Goal: Check status: Check status

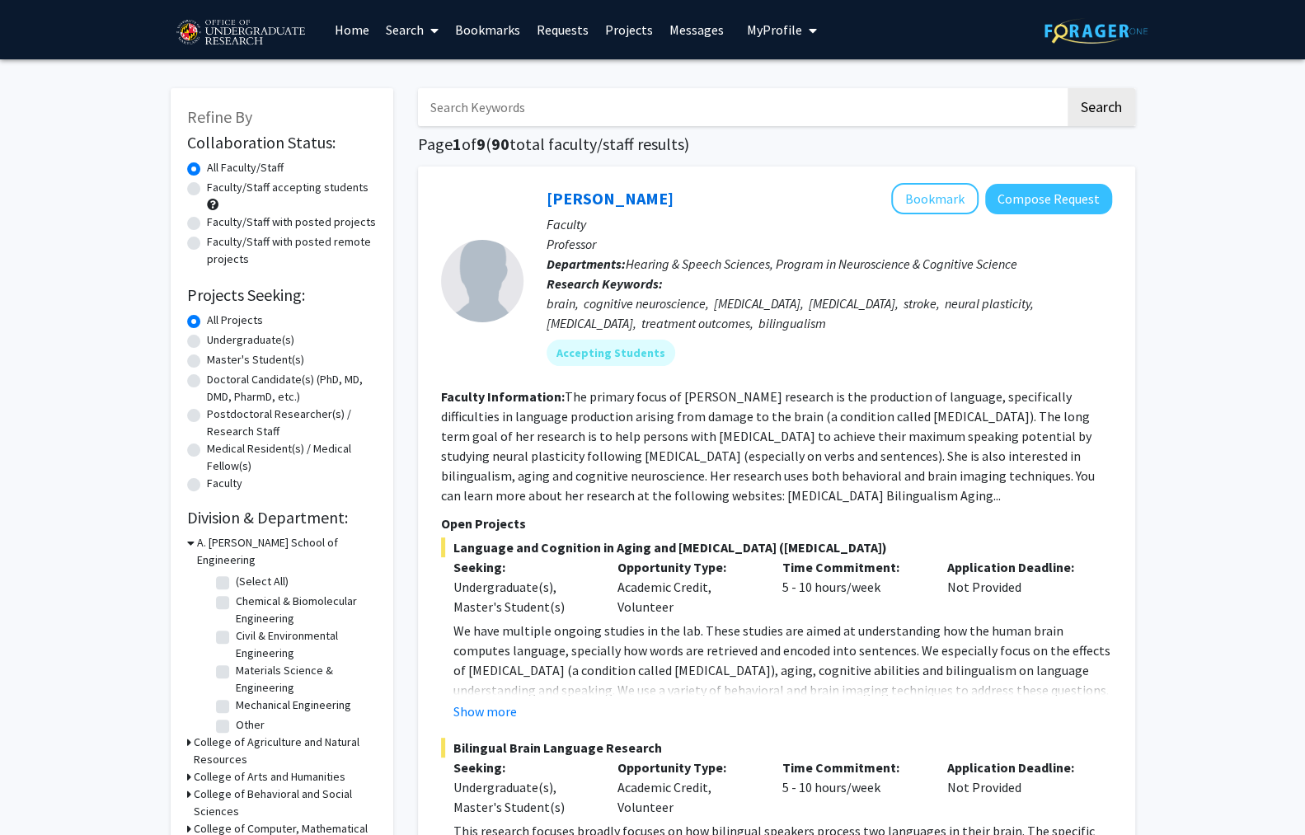
click at [207, 331] on label "Undergraduate(s)" at bounding box center [250, 339] width 87 height 17
click at [207, 331] on input "Undergraduate(s)" at bounding box center [212, 336] width 11 height 11
radio input "true"
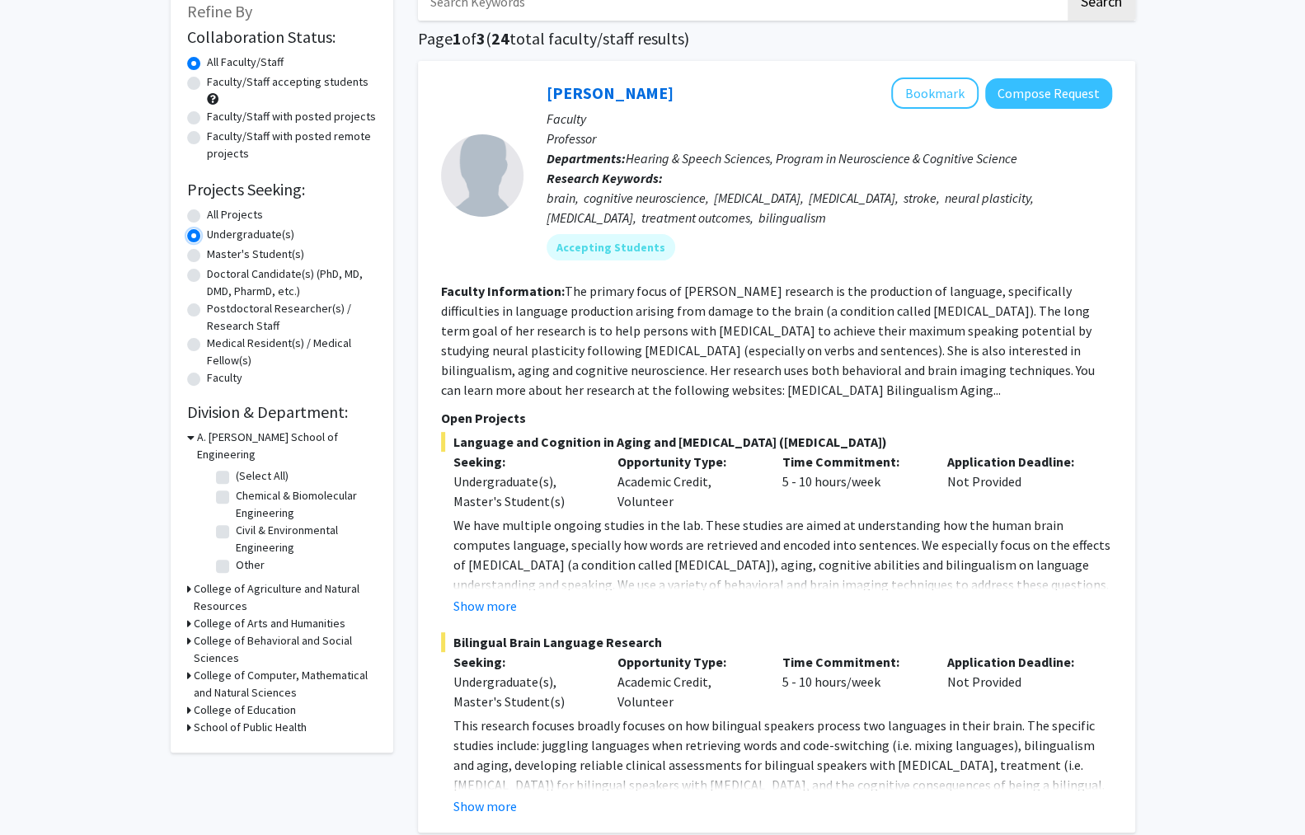
scroll to position [124, 0]
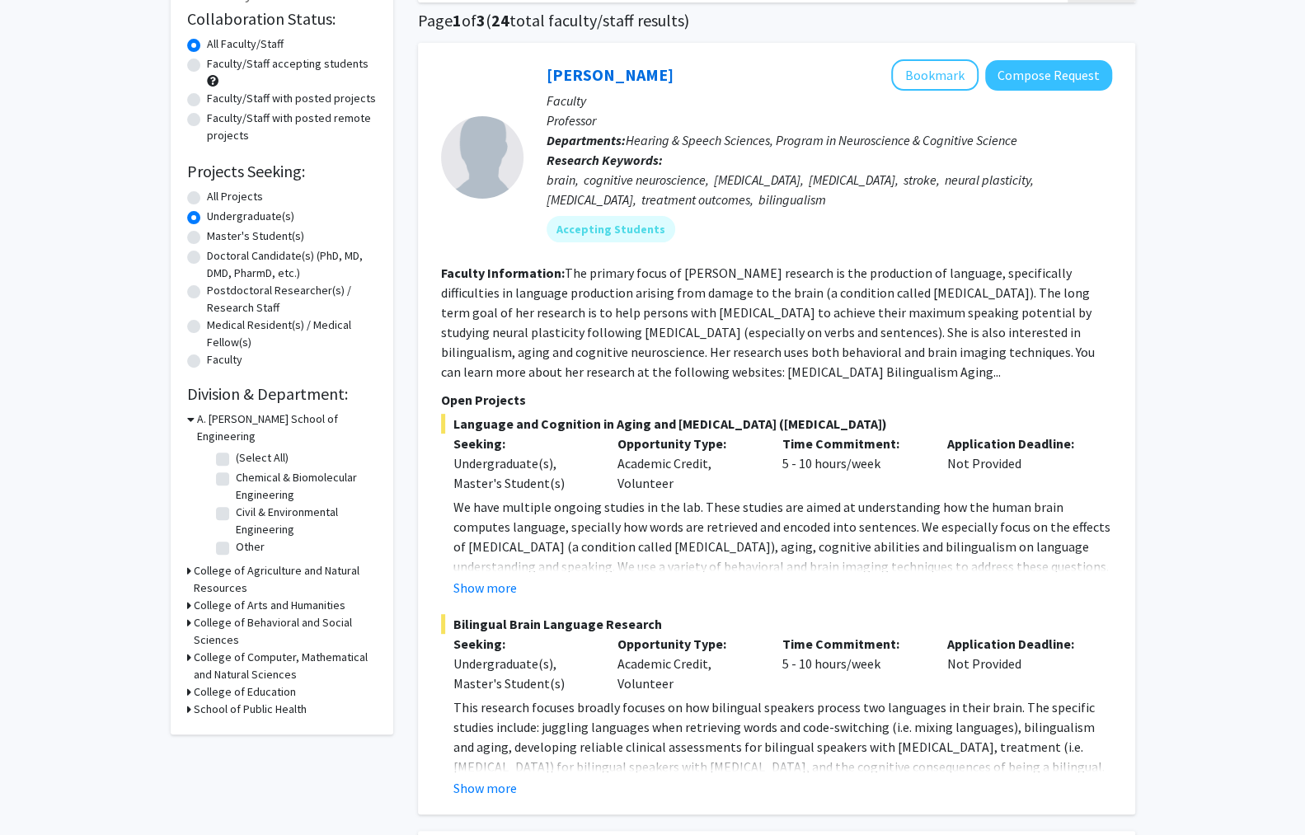
click at [197, 411] on h3 "A. [PERSON_NAME] School of Engineering" at bounding box center [287, 428] width 180 height 35
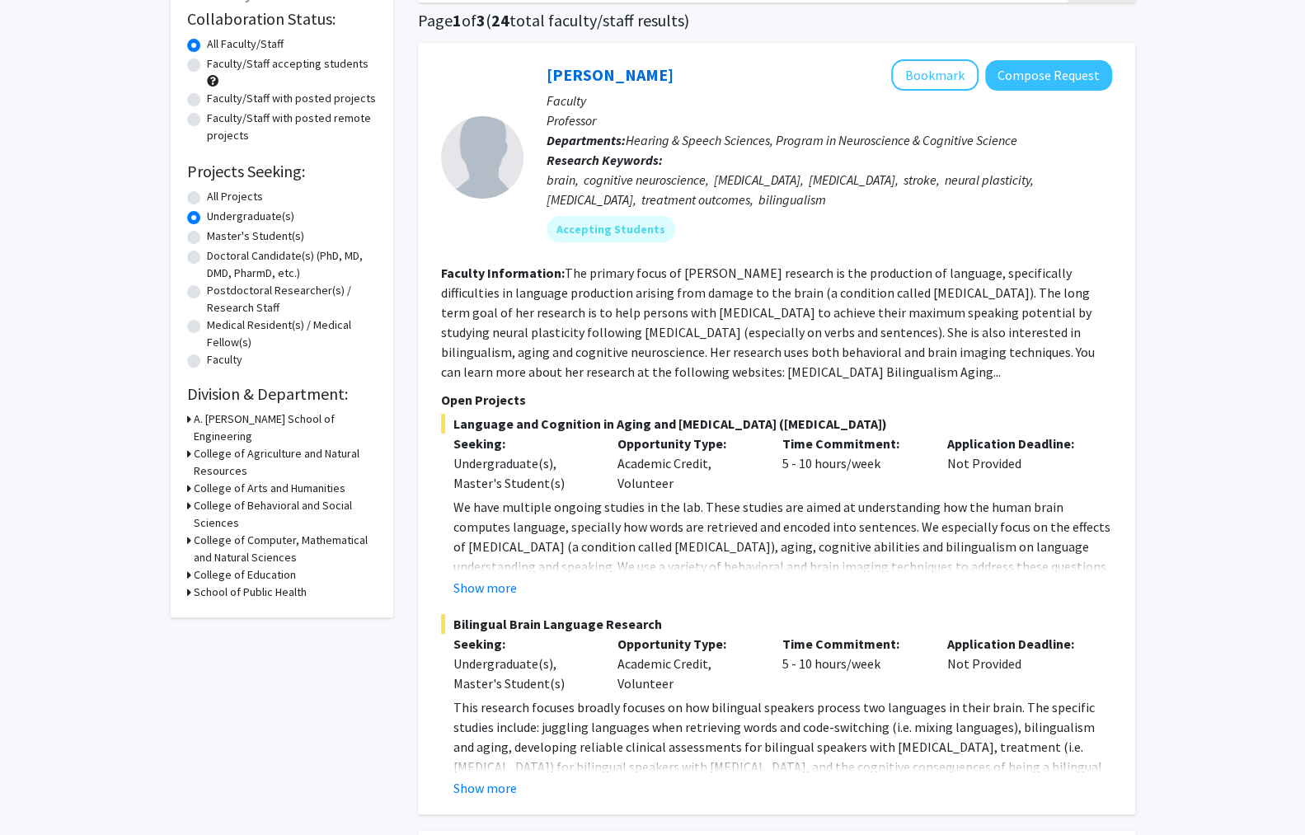
click at [234, 497] on h3 "College of Behavioral and Social Sciences" at bounding box center [285, 514] width 183 height 35
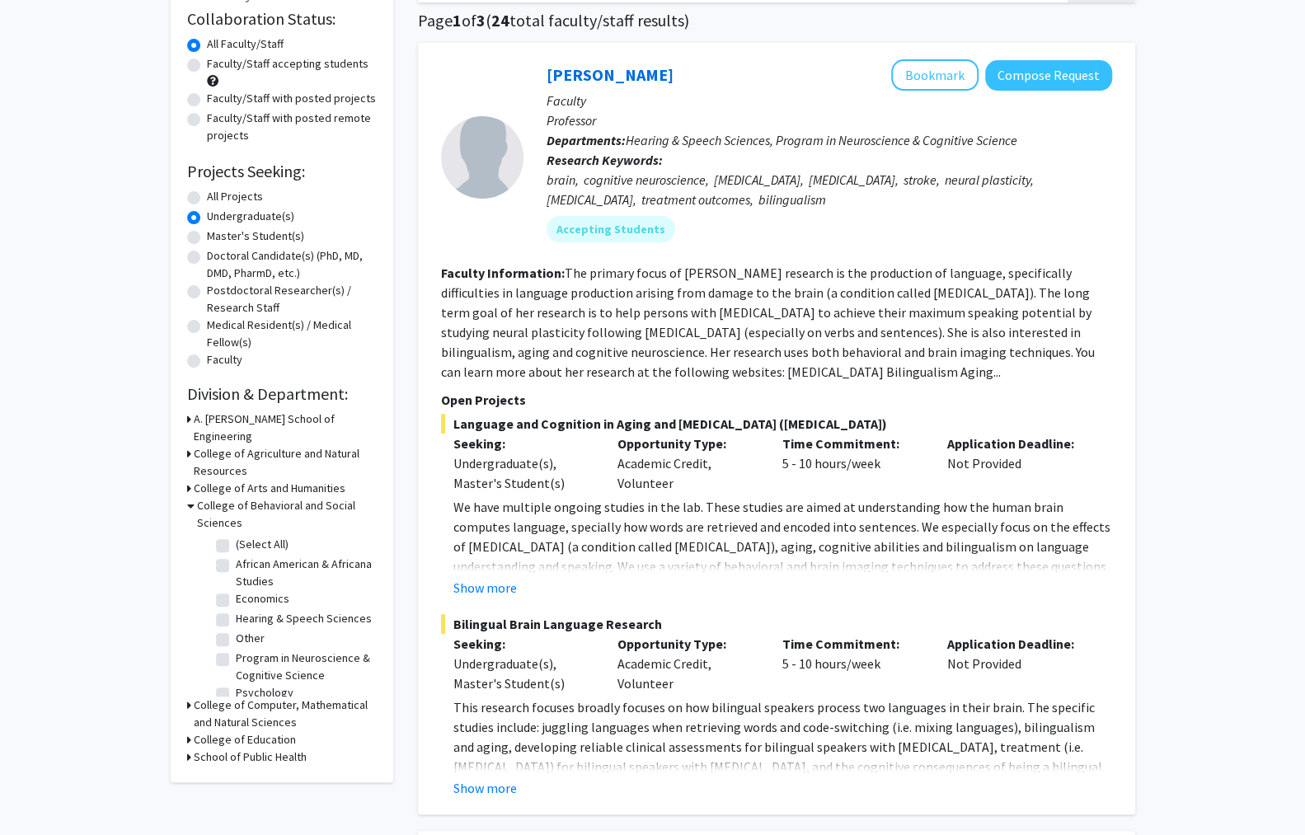
click at [234, 497] on h3 "College of Behavioral and Social Sciences" at bounding box center [287, 514] width 180 height 35
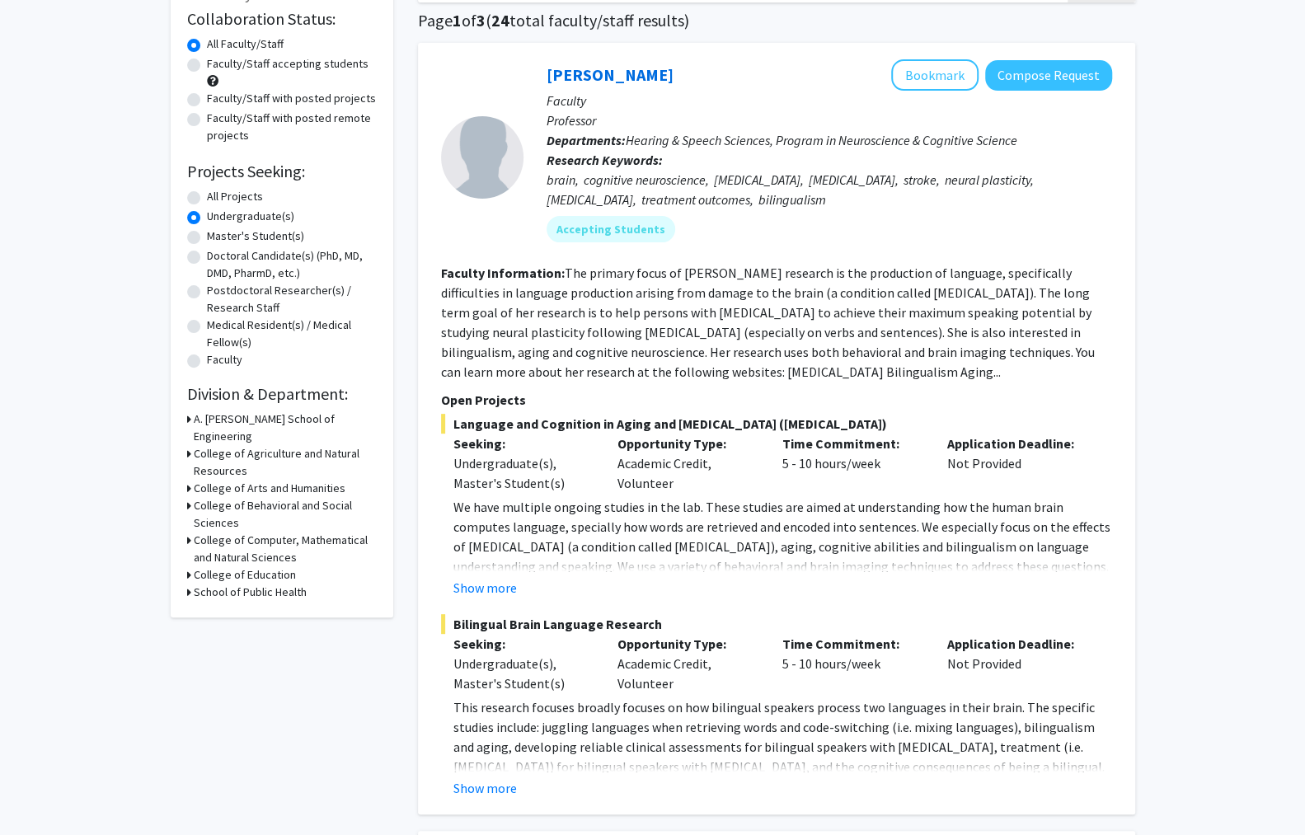
click at [230, 532] on h3 "College of Computer, Mathematical and Natural Sciences" at bounding box center [285, 549] width 183 height 35
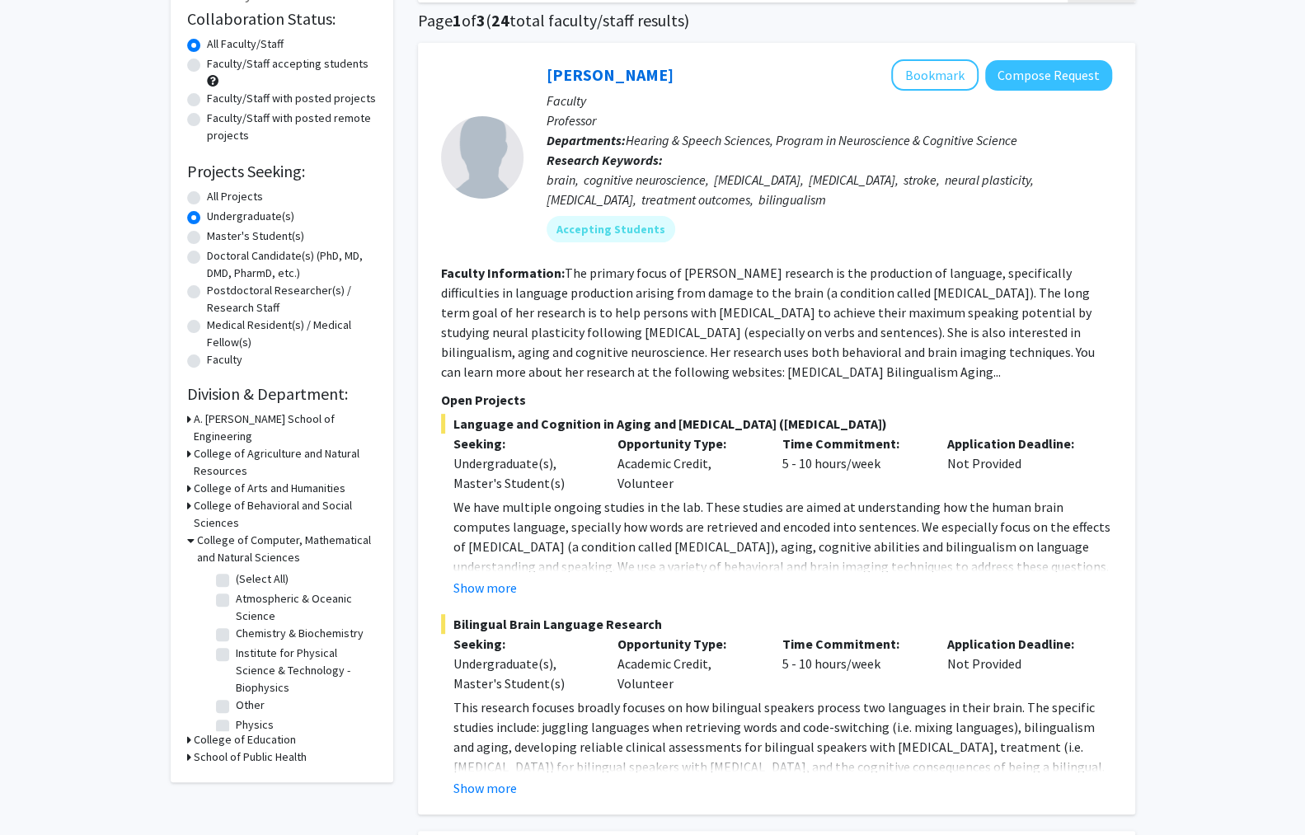
click at [236, 697] on label "Other" at bounding box center [250, 705] width 29 height 17
click at [236, 697] on input "Other" at bounding box center [241, 702] width 11 height 11
checkbox input "true"
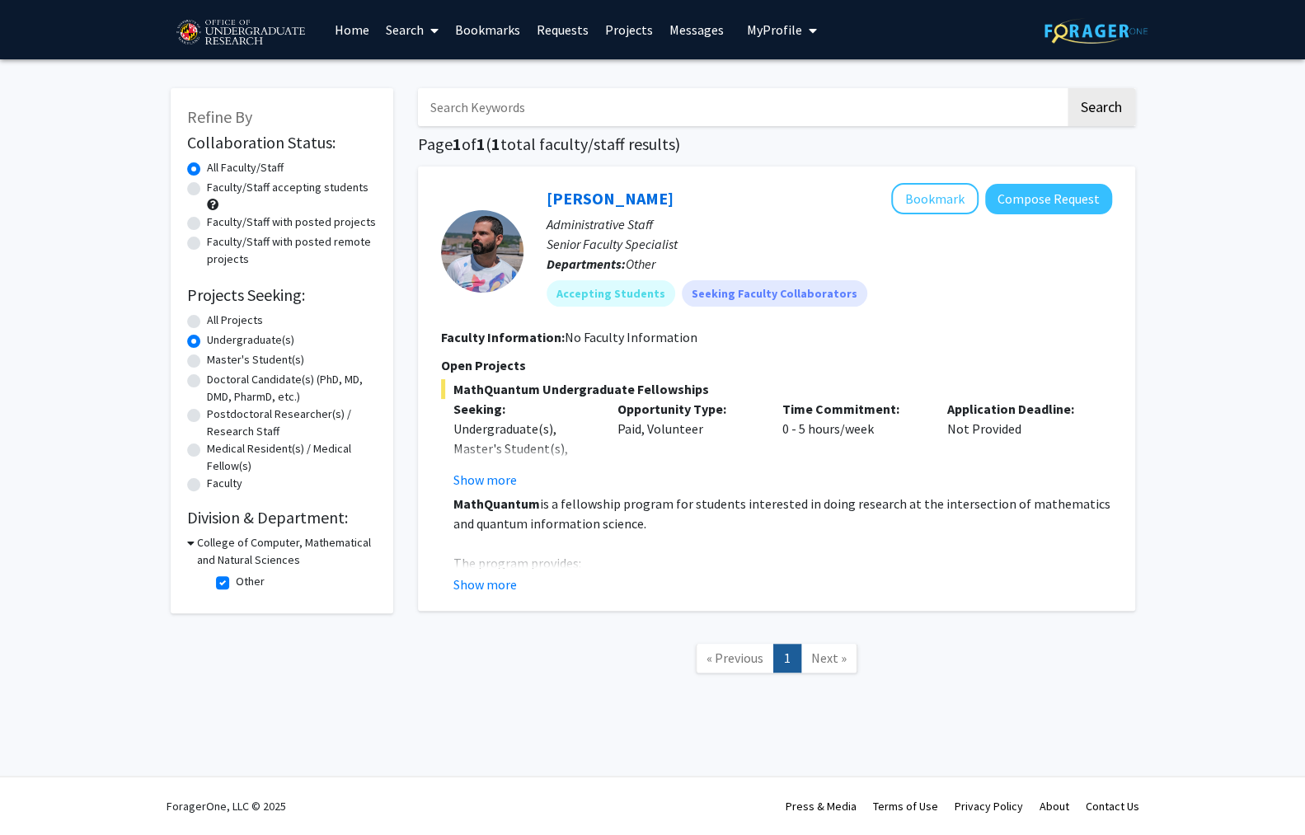
click at [197, 534] on h3 "College of Computer, Mathematical and Natural Sciences" at bounding box center [287, 551] width 180 height 35
click at [187, 534] on div "College of Computer, Mathematical and Natural Sciences" at bounding box center [282, 551] width 190 height 35
click at [187, 534] on icon at bounding box center [189, 542] width 4 height 17
click at [236, 573] on label "Other" at bounding box center [250, 581] width 29 height 17
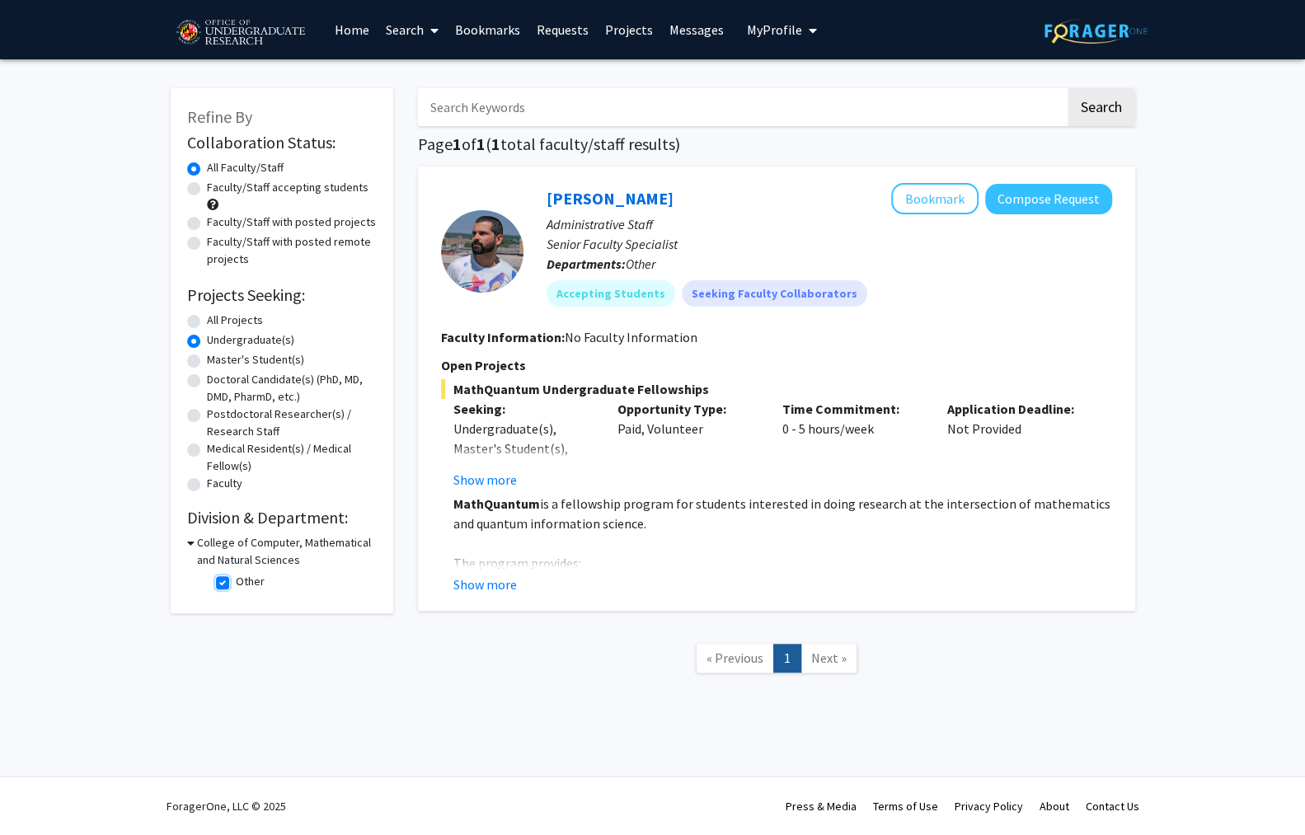
click at [236, 573] on input "Other" at bounding box center [241, 578] width 11 height 11
checkbox input "false"
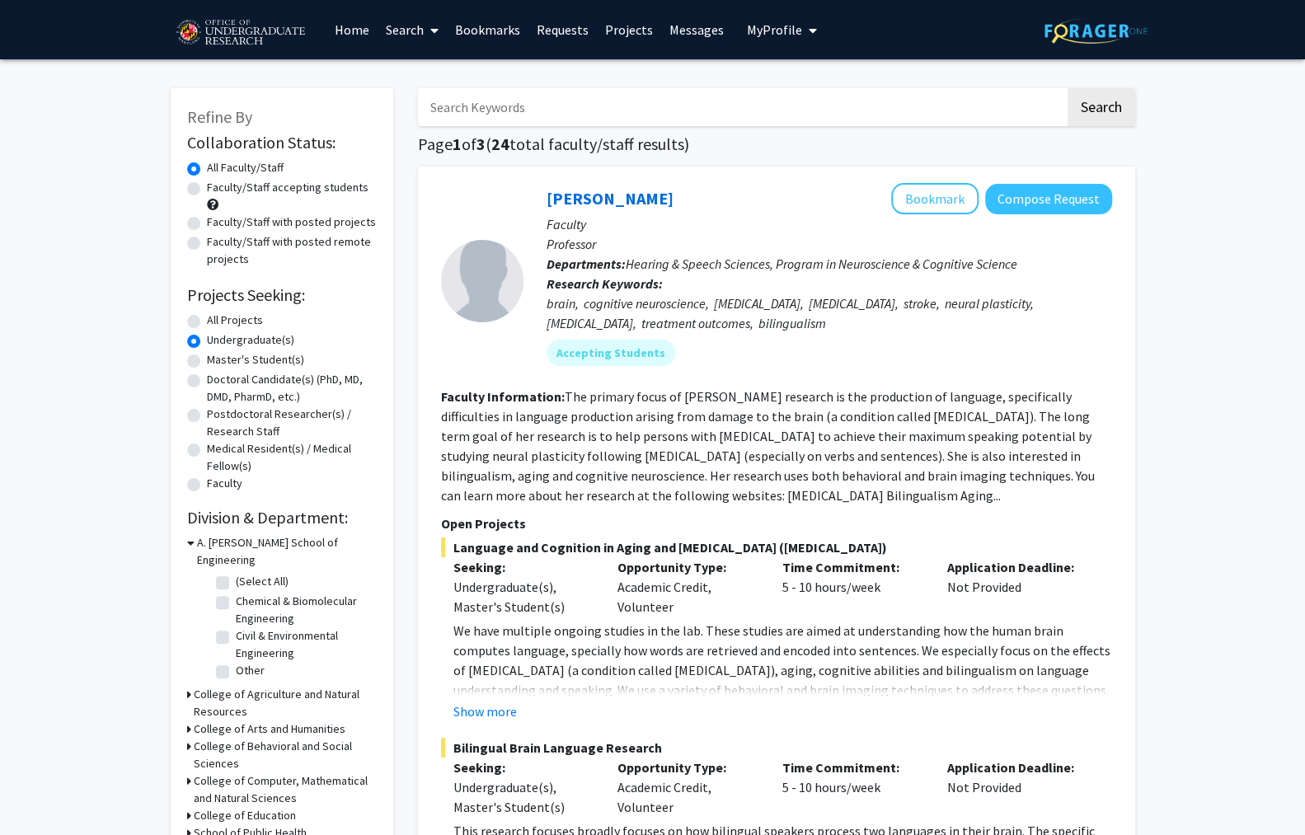
click at [218, 773] on h3 "College of Computer, Mathematical and Natural Sciences" at bounding box center [285, 790] width 183 height 35
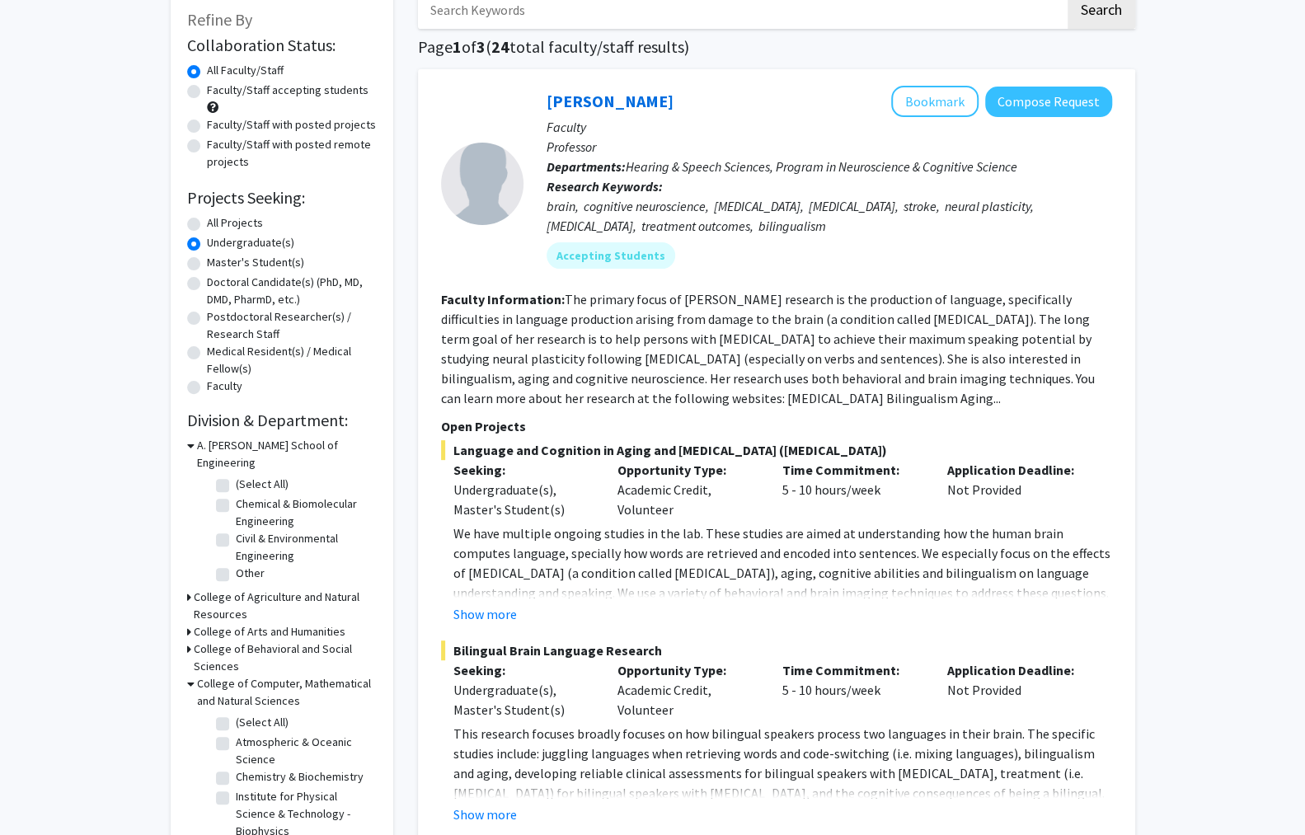
scroll to position [104, 0]
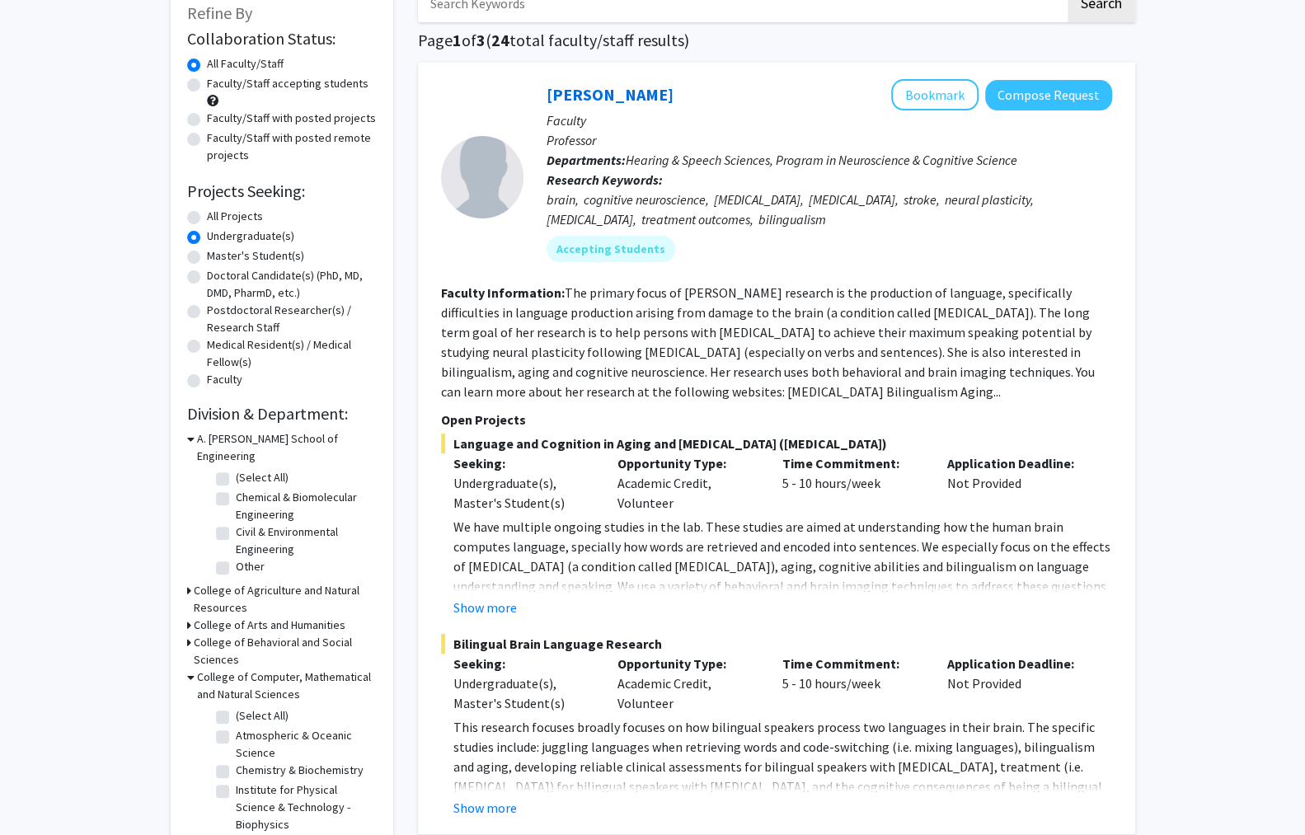
checkbox input "true"
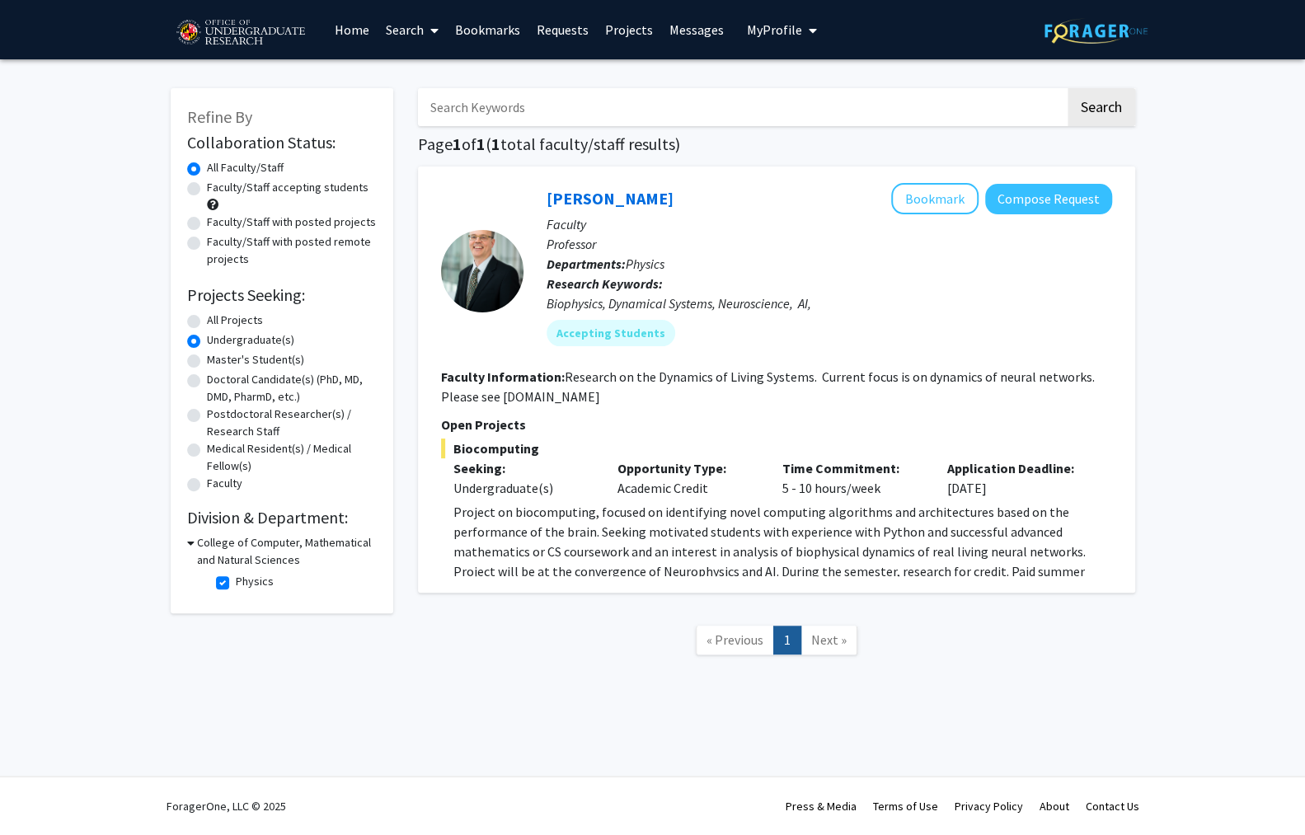
click at [189, 534] on icon at bounding box center [190, 542] width 7 height 17
click at [194, 534] on h3 "College of Computer, Mathematical and Natural Sciences" at bounding box center [285, 551] width 183 height 35
click at [218, 573] on fg-checkbox "Physics Physics" at bounding box center [294, 583] width 157 height 20
click at [236, 573] on label "Physics" at bounding box center [255, 581] width 38 height 17
click at [236, 573] on input "Physics" at bounding box center [241, 578] width 11 height 11
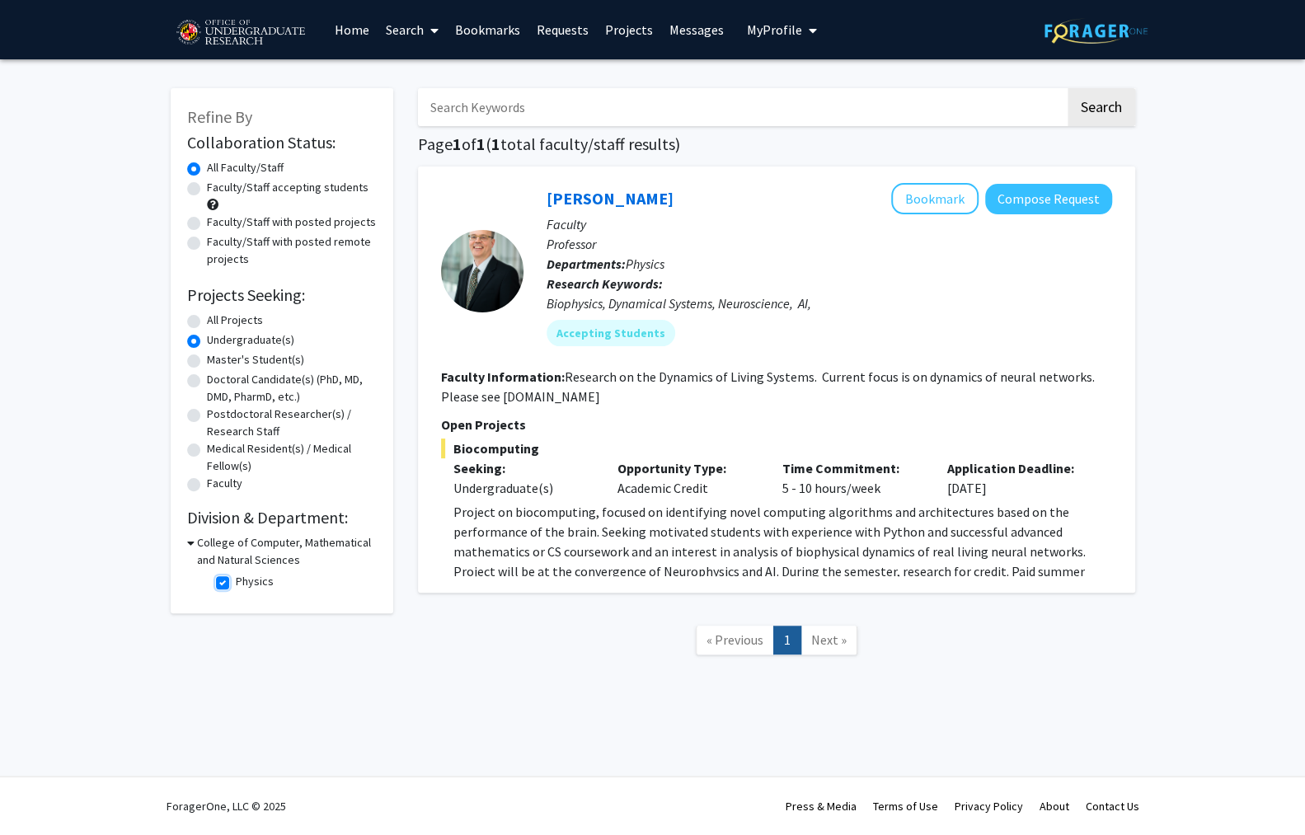
checkbox input "false"
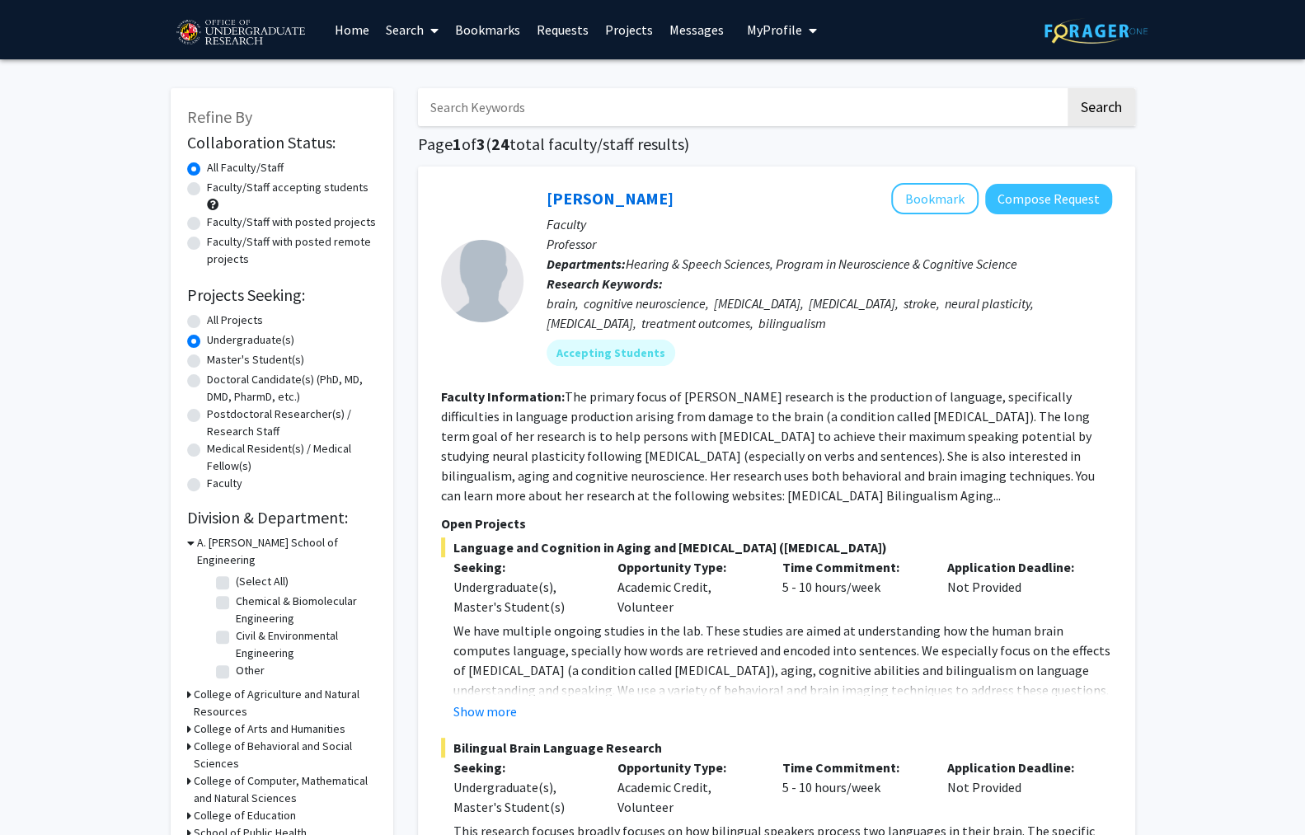
click at [207, 180] on label "Faculty/Staff accepting students" at bounding box center [288, 187] width 162 height 17
click at [207, 180] on input "Faculty/Staff accepting students" at bounding box center [212, 184] width 11 height 11
radio input "true"
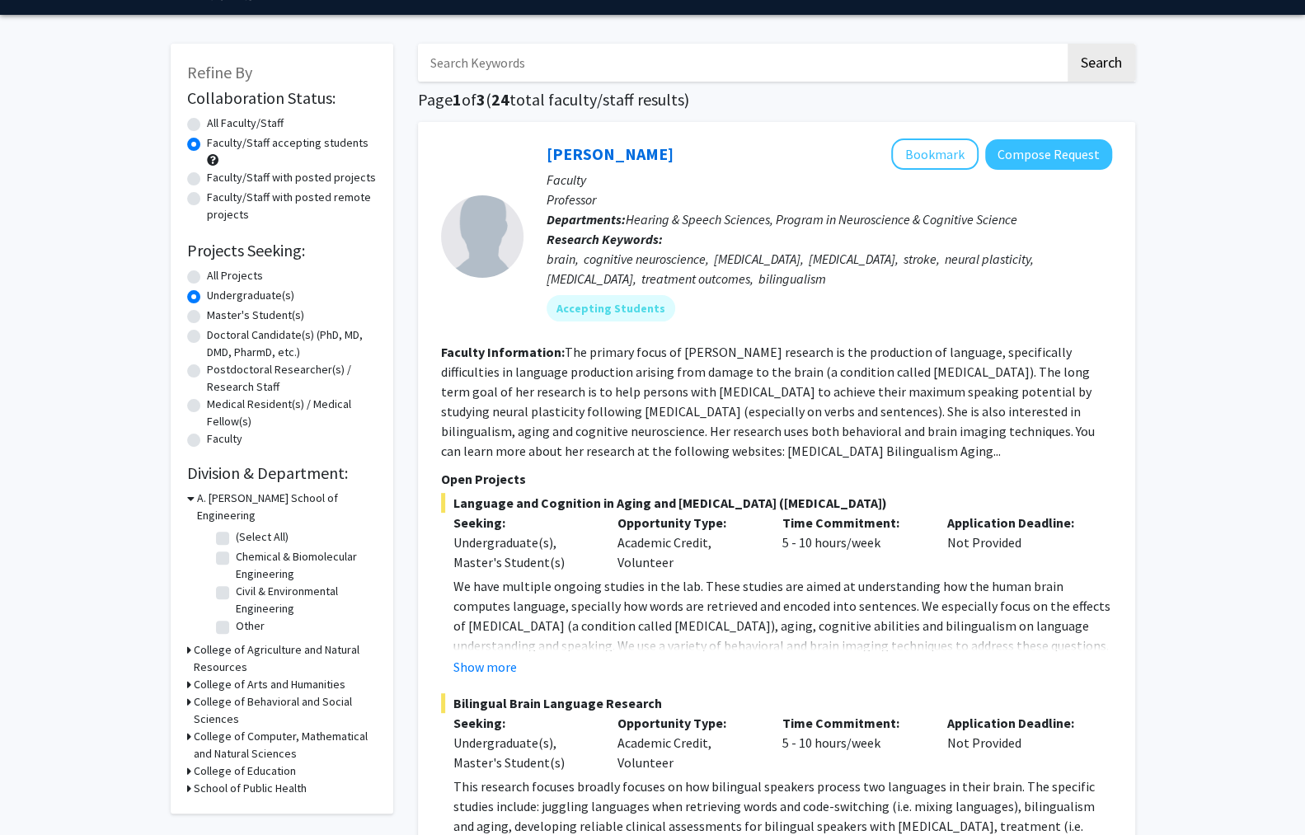
click at [236, 529] on label "(Select All)" at bounding box center [262, 537] width 53 height 17
click at [236, 529] on input "(Select All)" at bounding box center [241, 534] width 11 height 11
checkbox input "true"
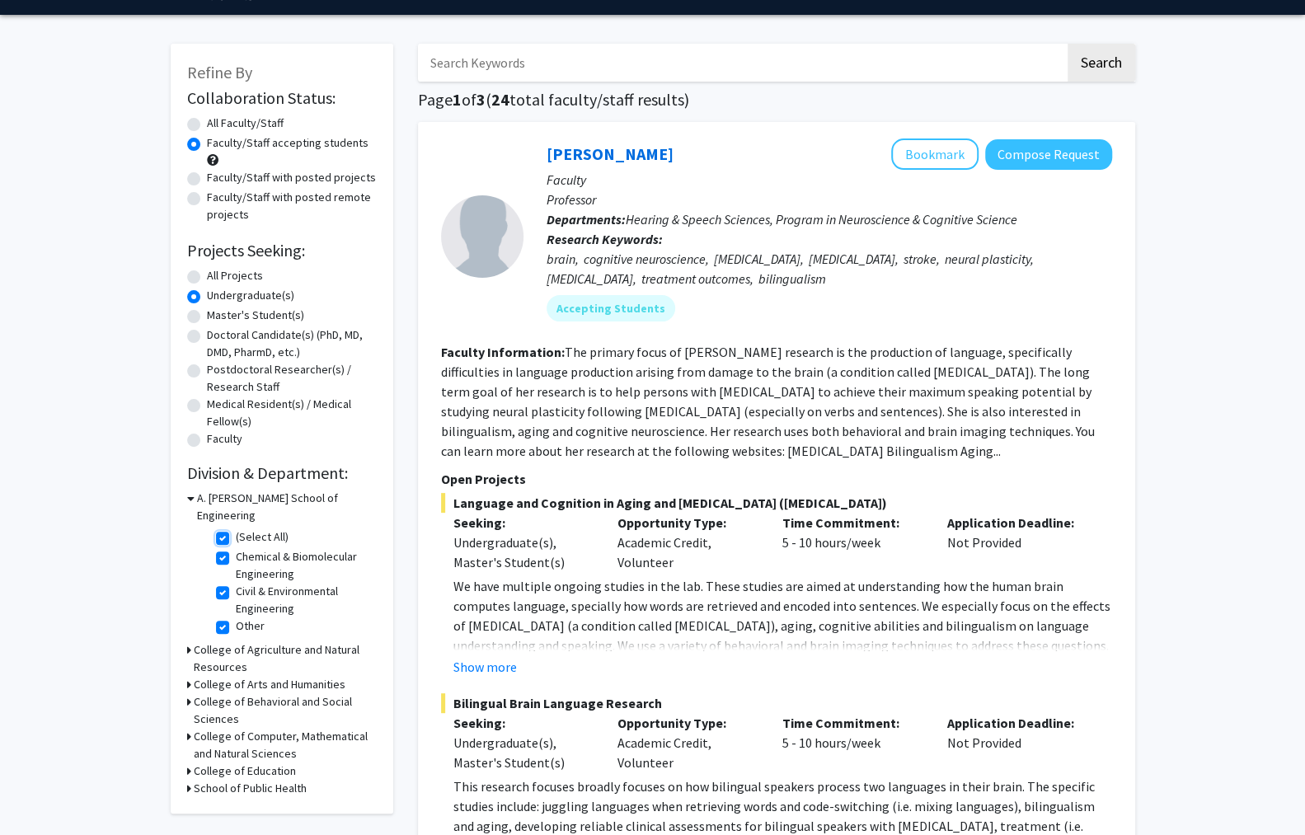
checkbox input "true"
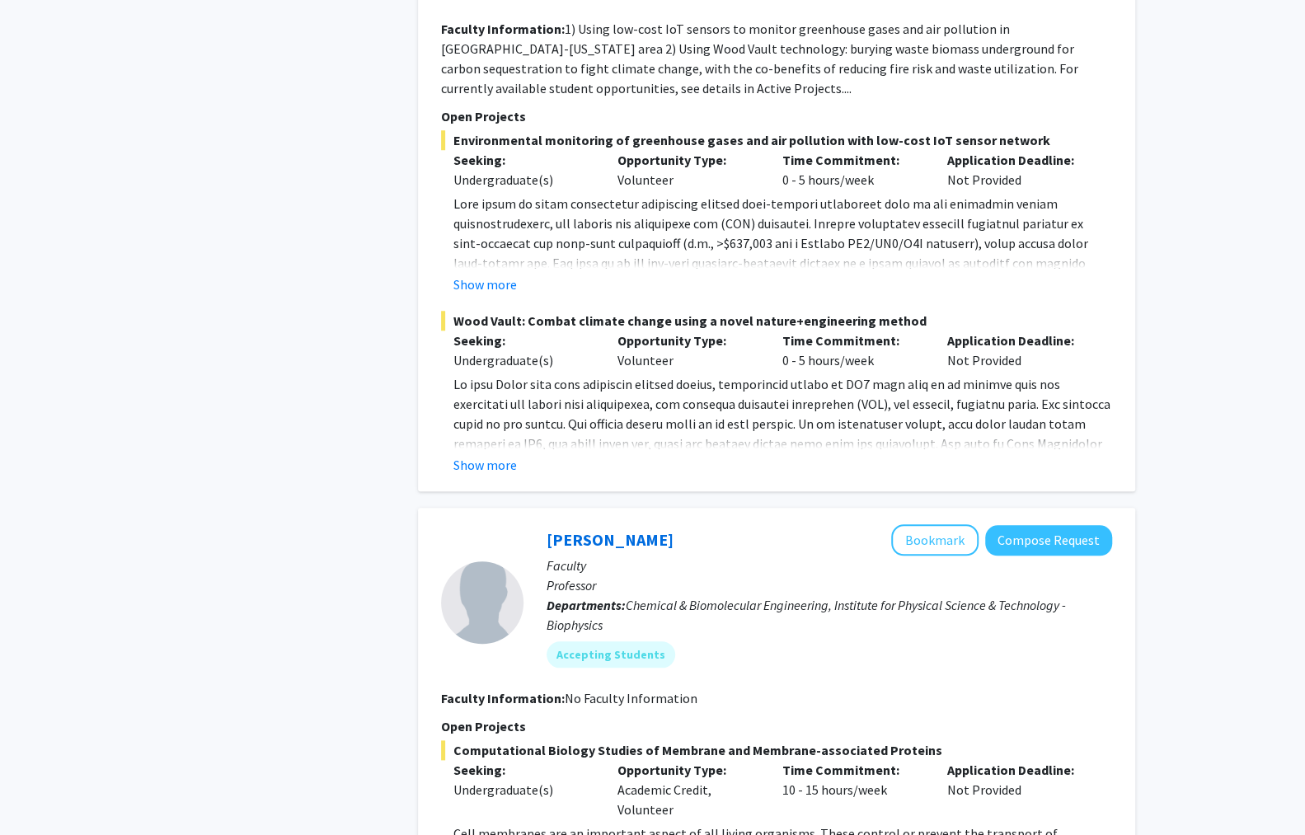
scroll to position [777, 0]
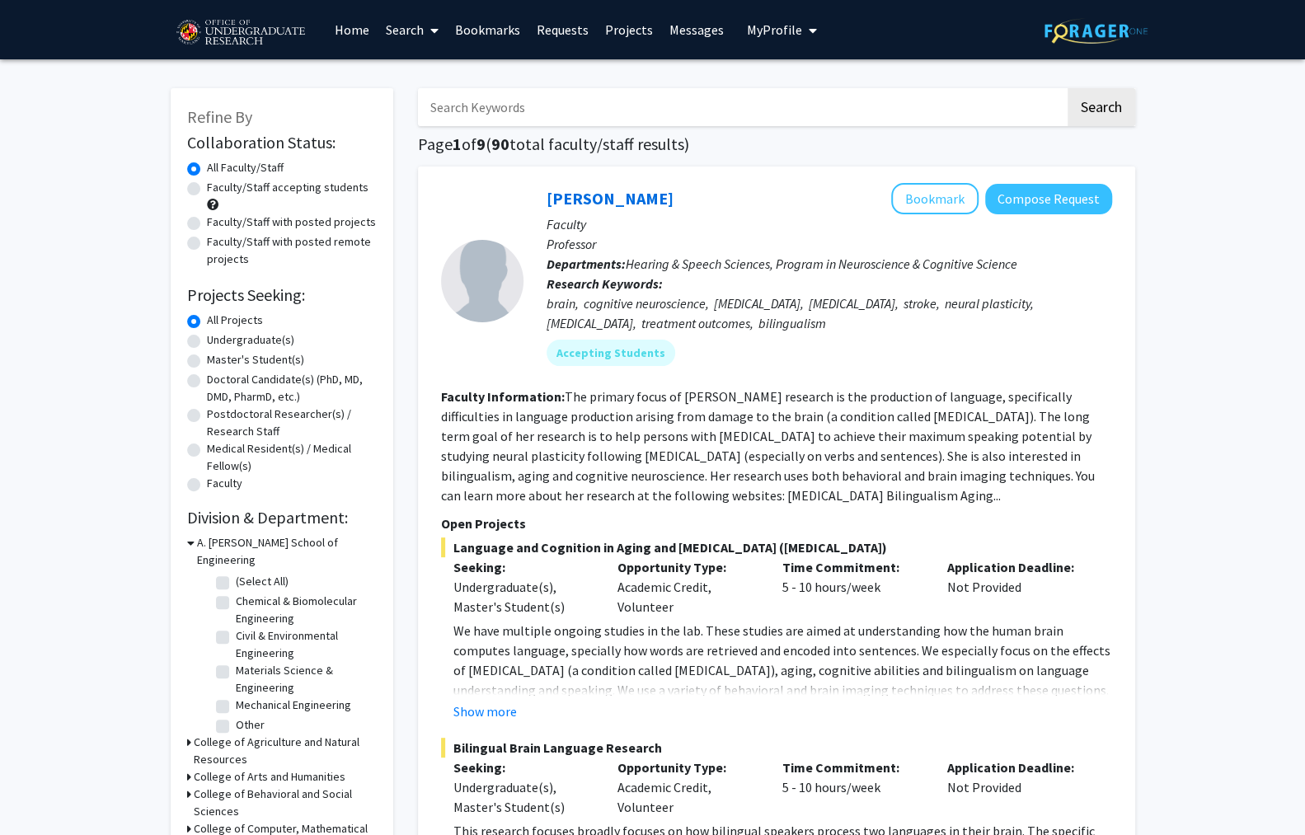
click at [549, 31] on link "Requests" at bounding box center [563, 30] width 68 height 58
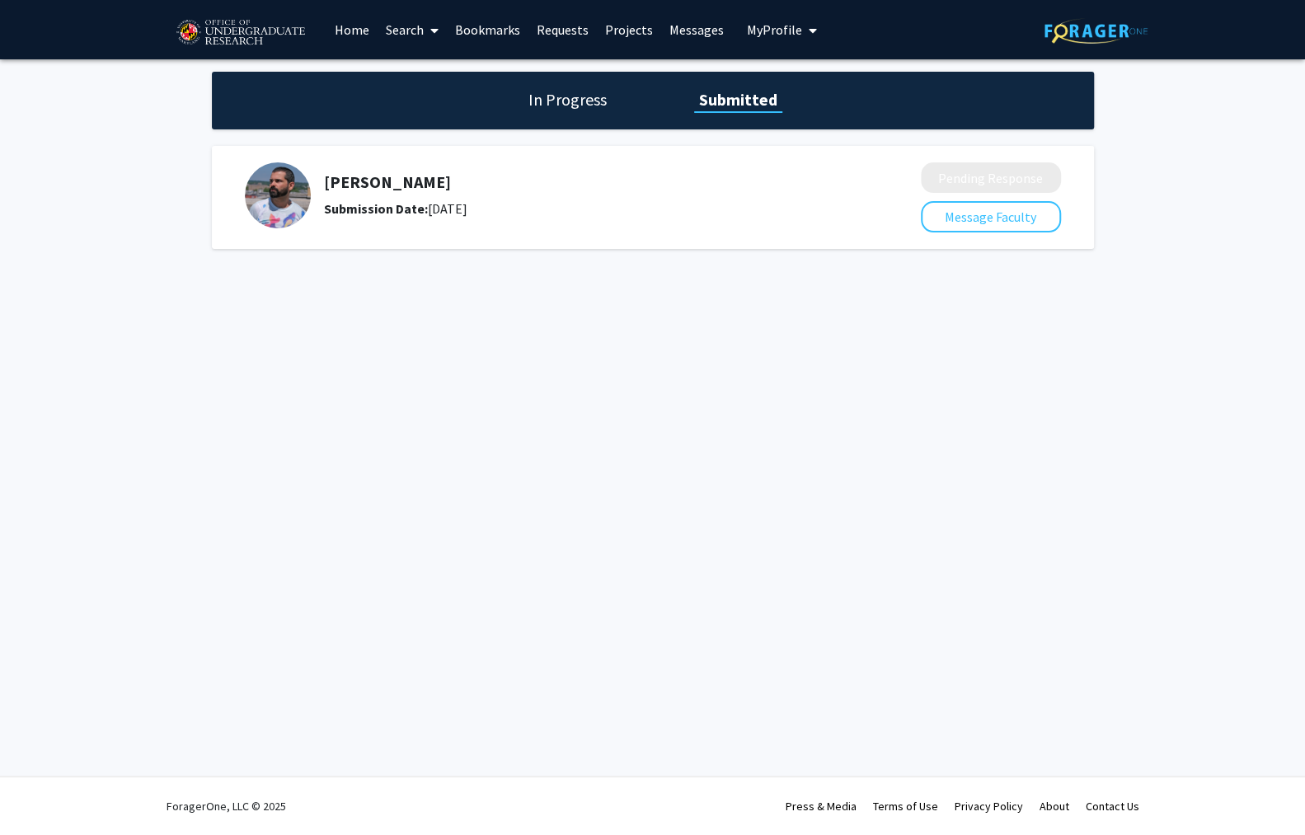
click at [368, 182] on h5 "[PERSON_NAME]" at bounding box center [579, 182] width 510 height 20
click at [554, 101] on h1 "In Progress" at bounding box center [568, 99] width 88 height 23
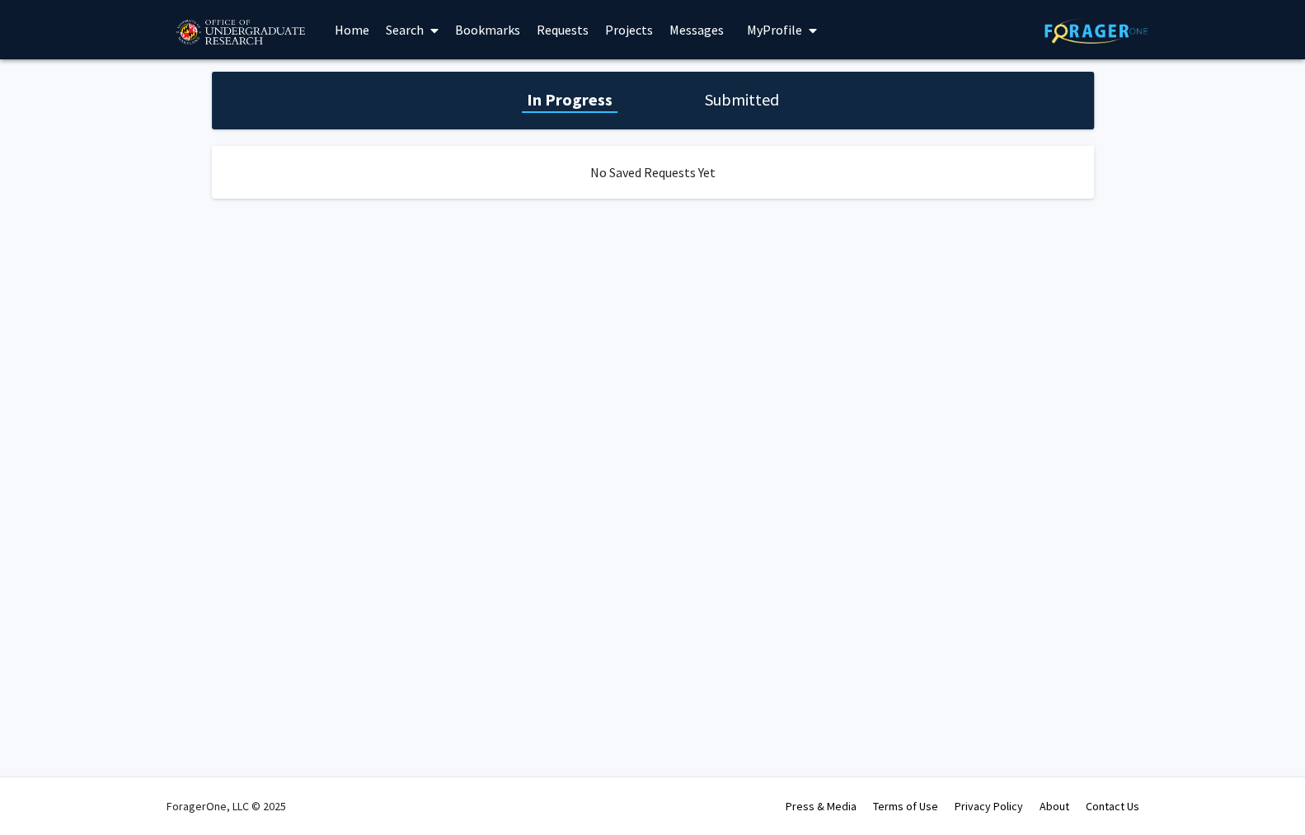
click at [715, 82] on div "In Progress Submitted" at bounding box center [653, 101] width 882 height 58
click at [717, 100] on h1 "Submitted" at bounding box center [742, 99] width 84 height 23
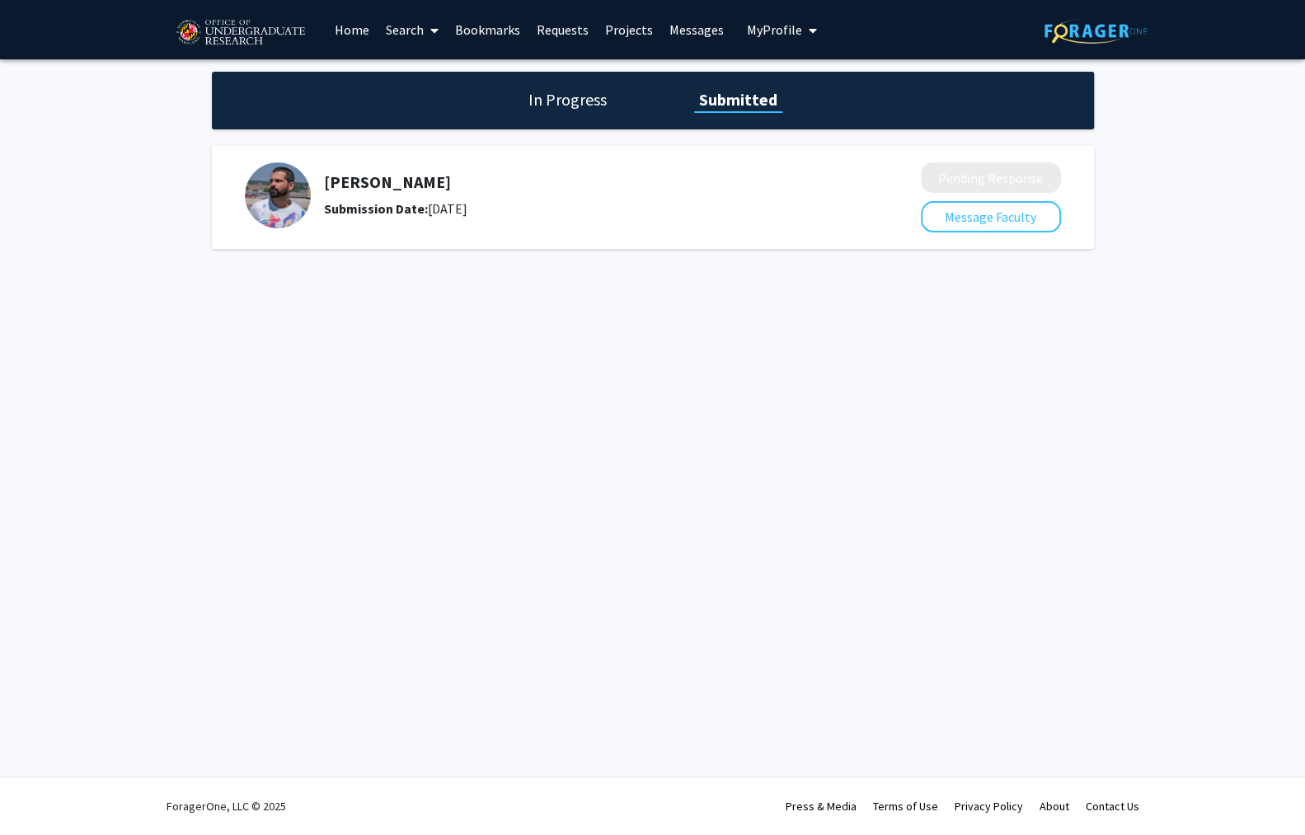
click at [356, 168] on div "[PERSON_NAME] Submission Date: [DATE]" at bounding box center [571, 195] width 653 height 66
